Goal: Task Accomplishment & Management: Manage account settings

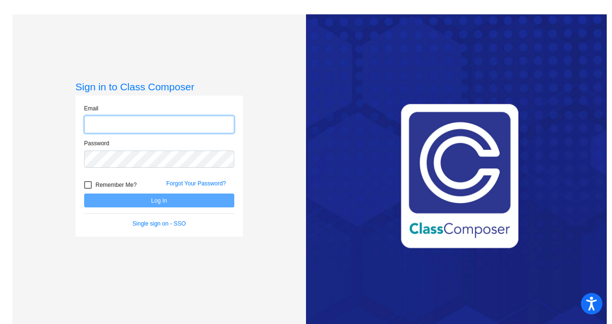
type input "[PERSON_NAME][EMAIL_ADDRESS][DOMAIN_NAME]"
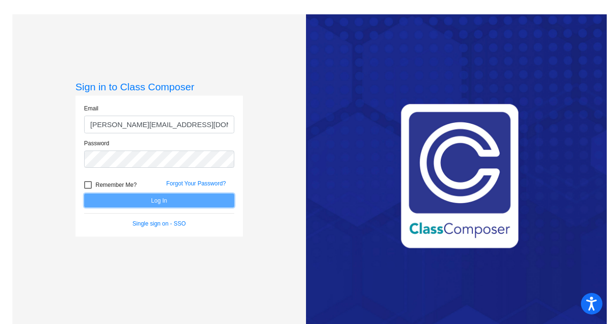
click at [140, 206] on button "Log In" at bounding box center [159, 200] width 150 height 14
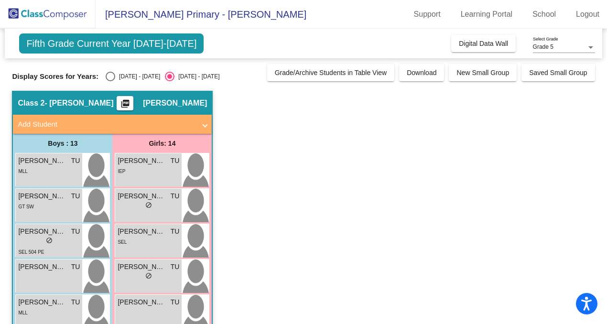
click at [111, 72] on div "Select an option" at bounding box center [111, 77] width 10 height 10
click at [110, 81] on input "[DATE] - [DATE]" at bounding box center [110, 81] width 0 height 0
radio input "true"
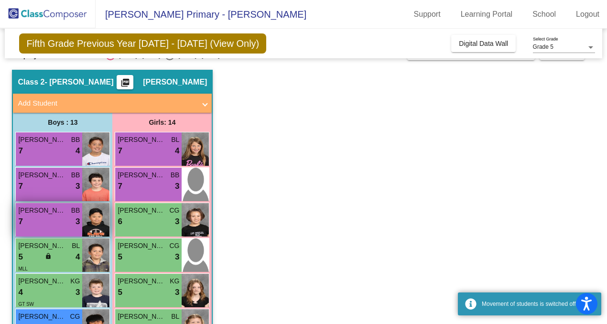
scroll to position [22, 0]
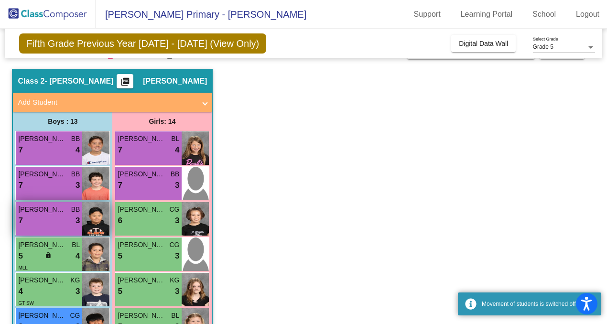
click at [70, 213] on div "[PERSON_NAME] [PERSON_NAME]" at bounding box center [49, 209] width 62 height 10
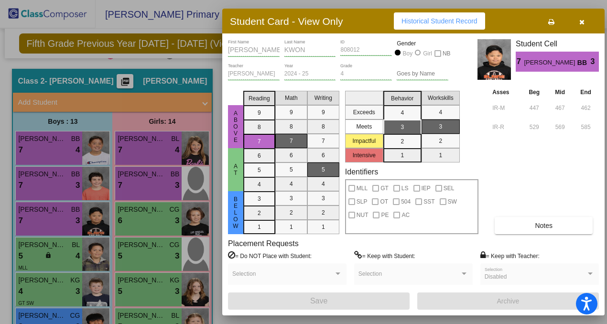
click at [586, 21] on button "button" at bounding box center [581, 20] width 31 height 17
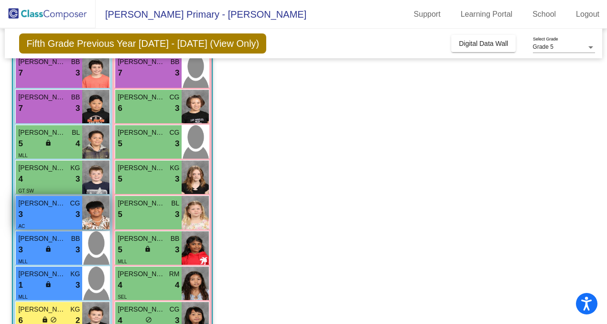
scroll to position [138, 0]
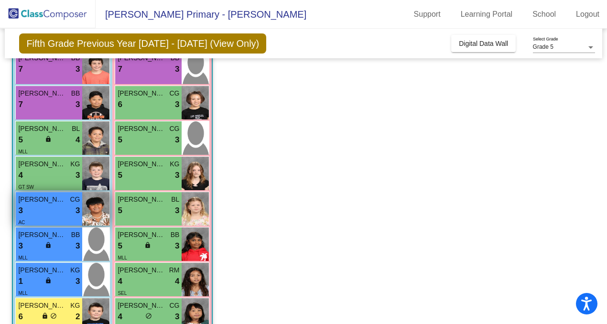
click at [40, 208] on div "3 lock do_not_disturb_alt 3" at bounding box center [49, 210] width 62 height 12
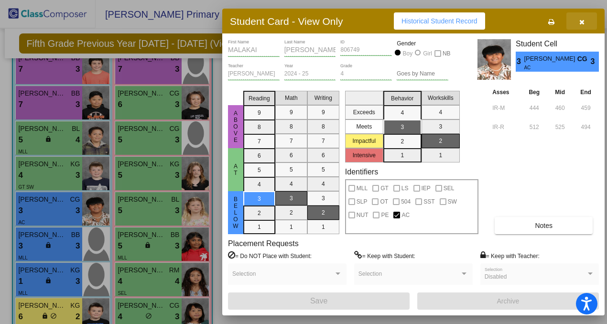
click at [588, 20] on button "button" at bounding box center [581, 20] width 31 height 17
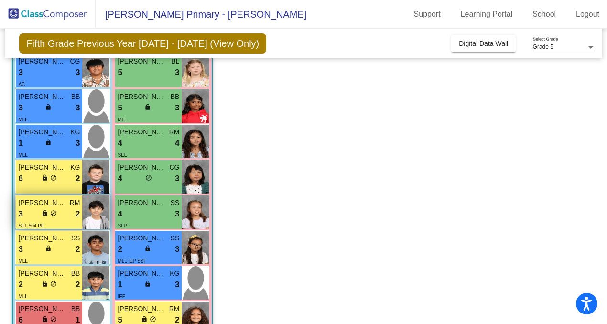
scroll to position [281, 0]
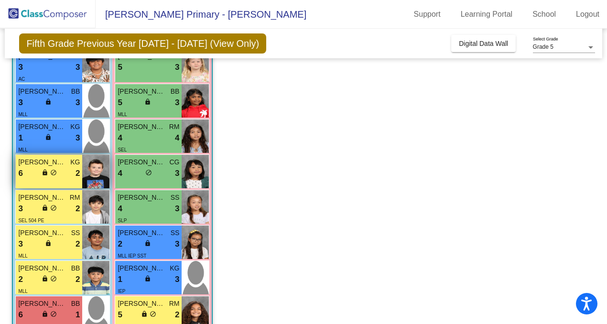
click at [69, 171] on div "6 lock do_not_disturb_alt 2" at bounding box center [49, 173] width 62 height 12
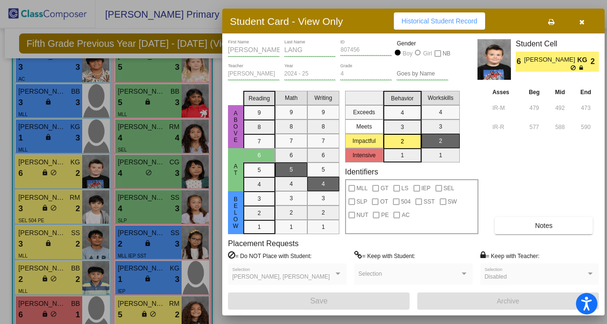
click at [579, 20] on icon "button" at bounding box center [581, 22] width 5 height 7
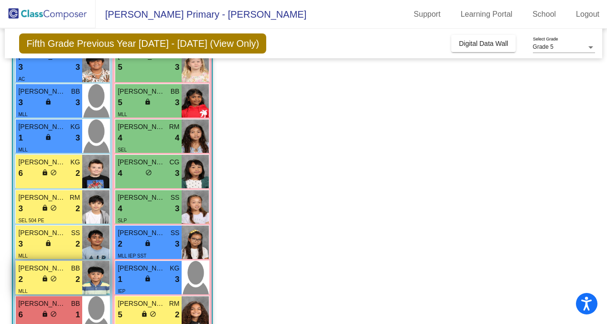
click at [31, 281] on div "2 lock do_not_disturb_alt 2" at bounding box center [49, 279] width 62 height 12
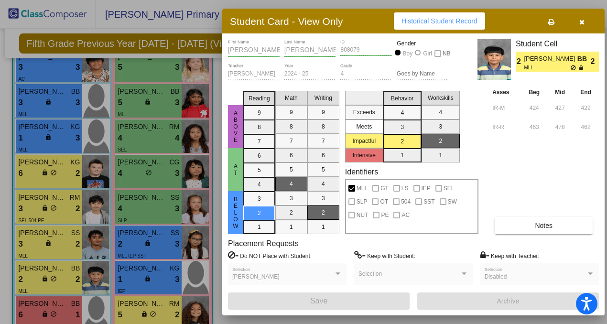
click at [583, 26] on button "button" at bounding box center [581, 20] width 31 height 17
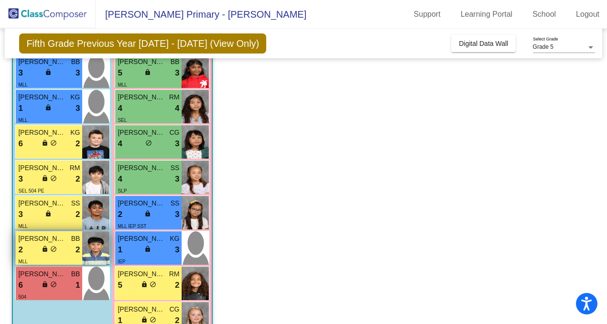
scroll to position [316, 0]
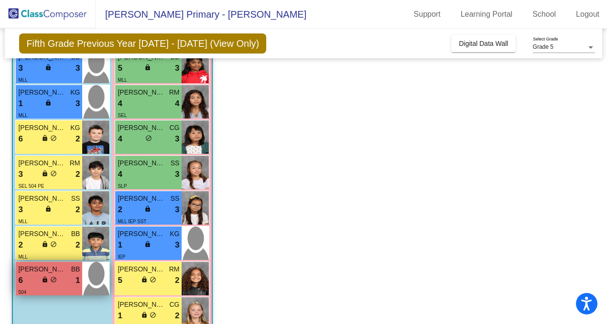
click at [73, 271] on span "BB" at bounding box center [75, 269] width 9 height 10
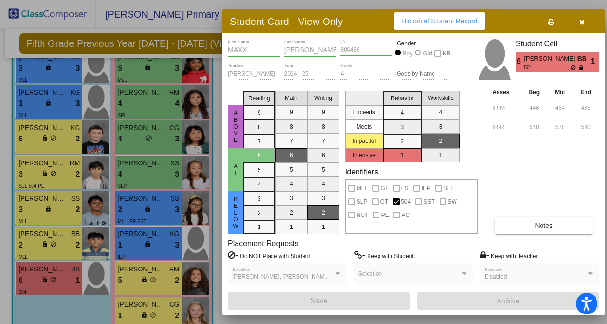
click at [309, 272] on div "[PERSON_NAME], [PERSON_NAME], [PERSON_NAME] Selection" at bounding box center [287, 276] width 110 height 17
click at [583, 23] on icon "button" at bounding box center [581, 22] width 5 height 7
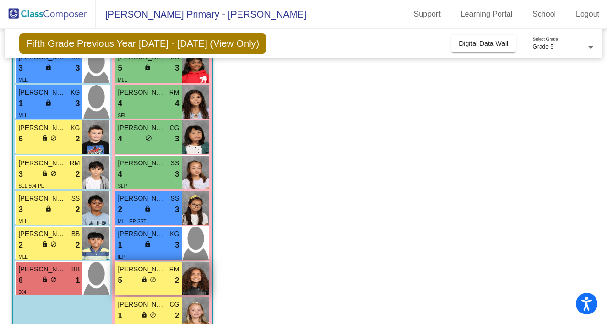
click at [151, 289] on div "[PERSON_NAME] ([PERSON_NAME]) [PERSON_NAME] 5 lock do_not_disturb_alt 2" at bounding box center [148, 278] width 66 height 33
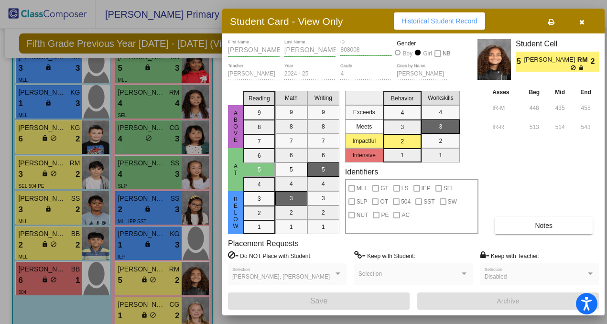
click at [583, 25] on icon "button" at bounding box center [581, 22] width 5 height 7
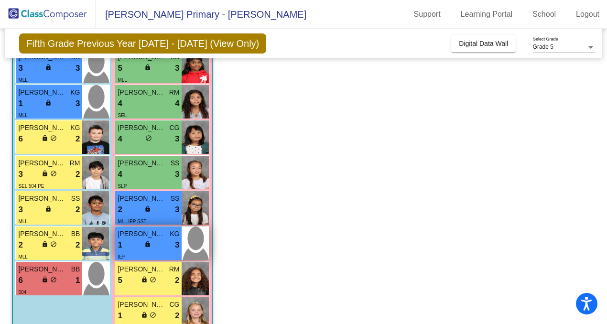
click at [162, 244] on div "1 lock do_not_disturb_alt 3" at bounding box center [149, 245] width 62 height 12
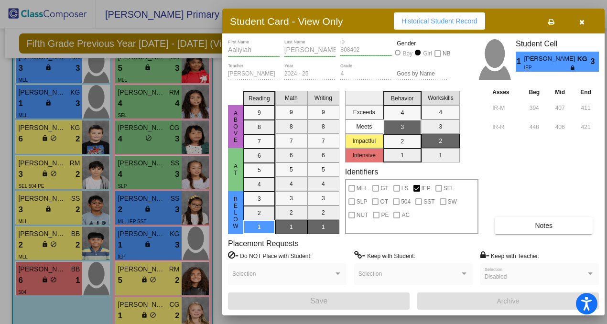
click at [576, 21] on button "button" at bounding box center [581, 20] width 31 height 17
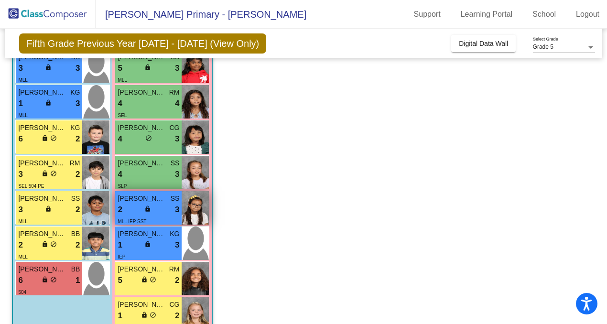
click at [150, 216] on div "MLL IEP SST" at bounding box center [149, 221] width 62 height 10
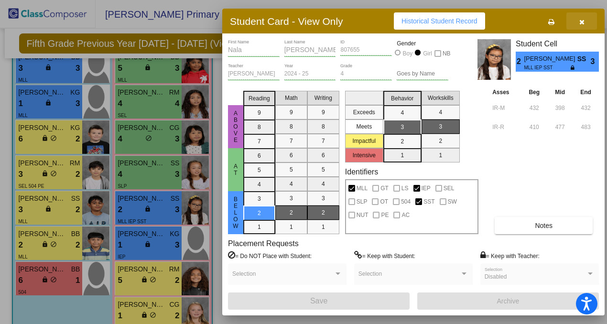
click at [586, 22] on button "button" at bounding box center [581, 20] width 31 height 17
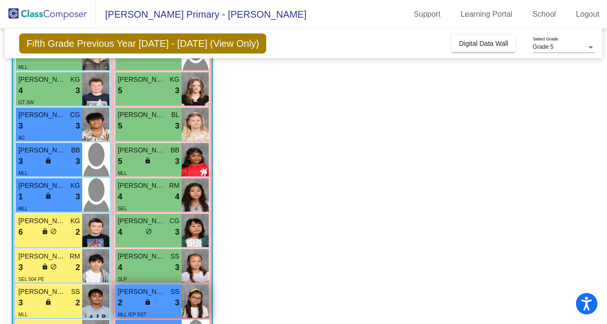
scroll to position [218, 0]
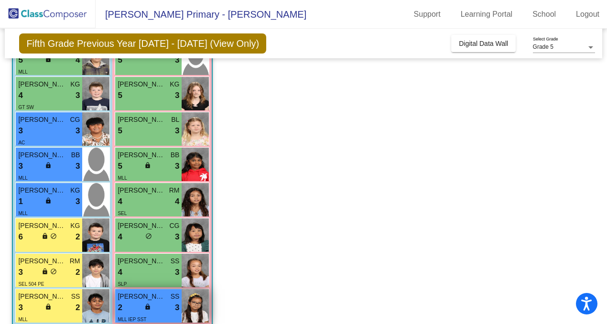
click at [148, 210] on div "SEL" at bounding box center [149, 213] width 62 height 10
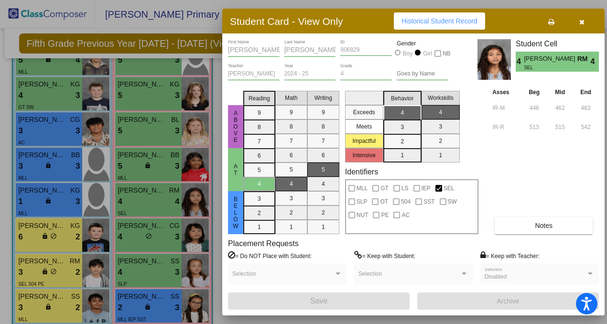
click at [581, 28] on button "button" at bounding box center [581, 20] width 31 height 17
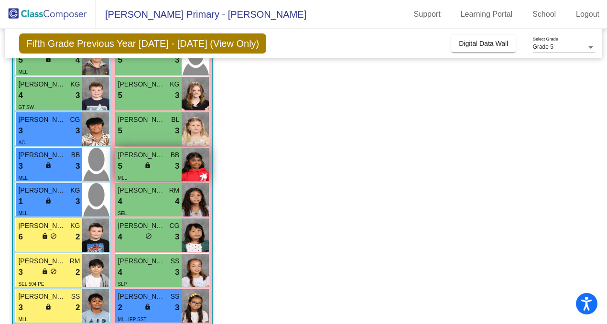
click at [138, 155] on span "[PERSON_NAME]" at bounding box center [142, 155] width 48 height 10
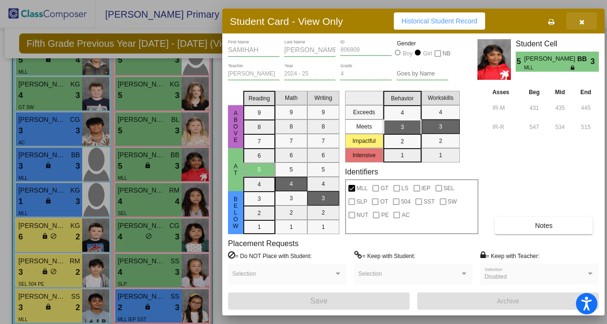
click at [585, 16] on button "button" at bounding box center [581, 20] width 31 height 17
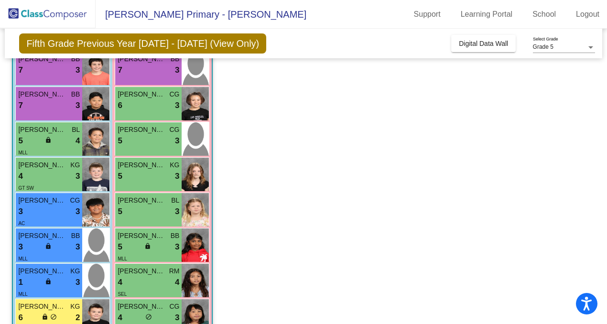
scroll to position [137, 0]
click at [160, 197] on span "[PERSON_NAME]" at bounding box center [142, 201] width 48 height 10
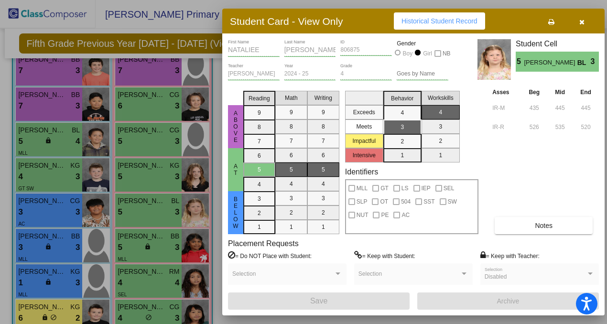
click at [586, 24] on button "button" at bounding box center [581, 20] width 31 height 17
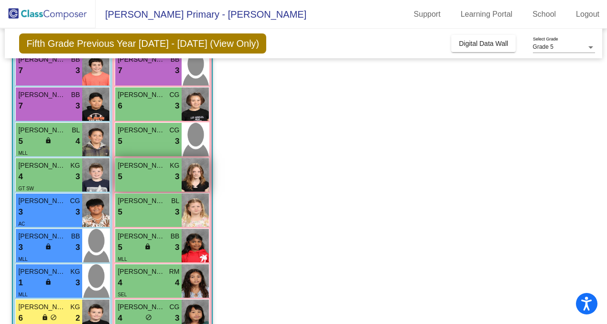
click at [130, 164] on span "[PERSON_NAME]" at bounding box center [142, 166] width 48 height 10
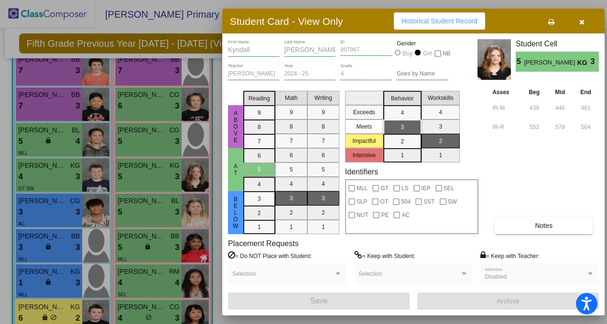
click at [582, 22] on icon "button" at bounding box center [581, 22] width 5 height 7
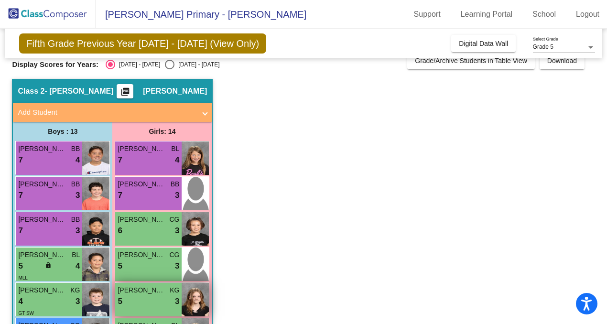
scroll to position [0, 0]
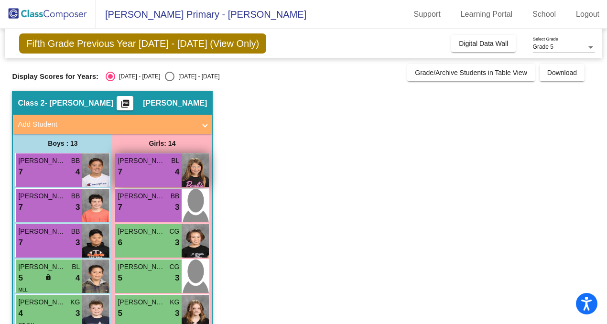
click at [152, 175] on div "7 lock do_not_disturb_alt 4" at bounding box center [149, 172] width 62 height 12
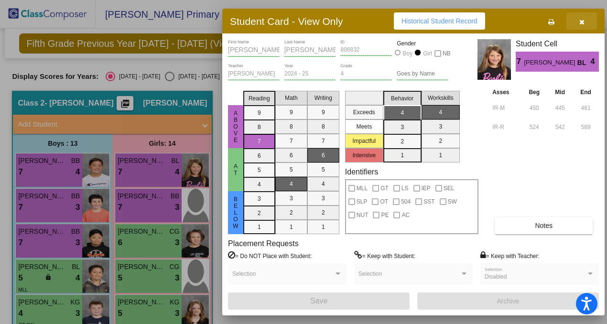
click at [575, 22] on button "button" at bounding box center [581, 20] width 31 height 17
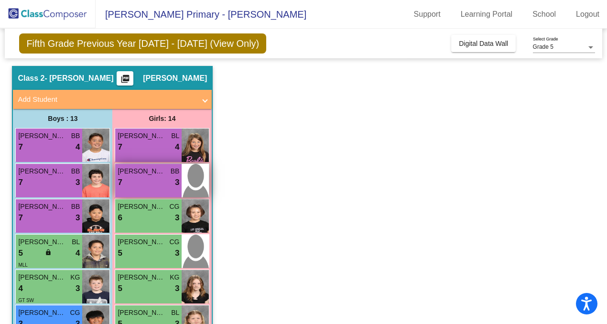
scroll to position [27, 0]
